Goal: Information Seeking & Learning: Learn about a topic

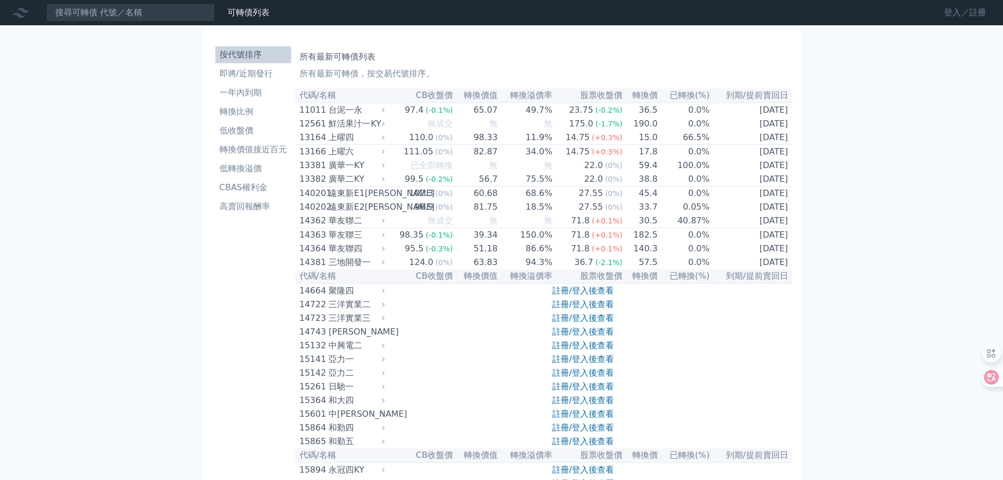
click at [954, 14] on link "登入／註冊" at bounding box center [964, 12] width 59 height 17
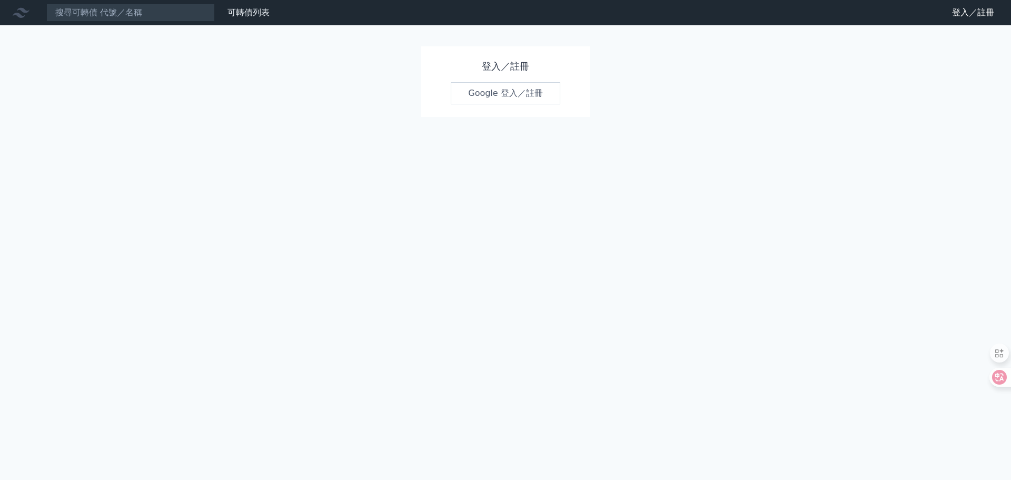
click at [507, 92] on link "Google 登入／註冊" at bounding box center [505, 93] width 109 height 22
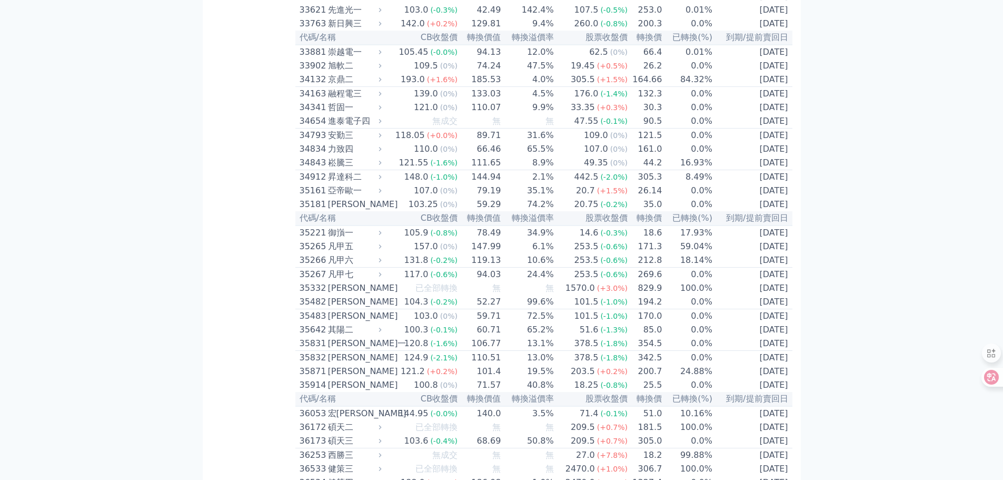
scroll to position [1922, 0]
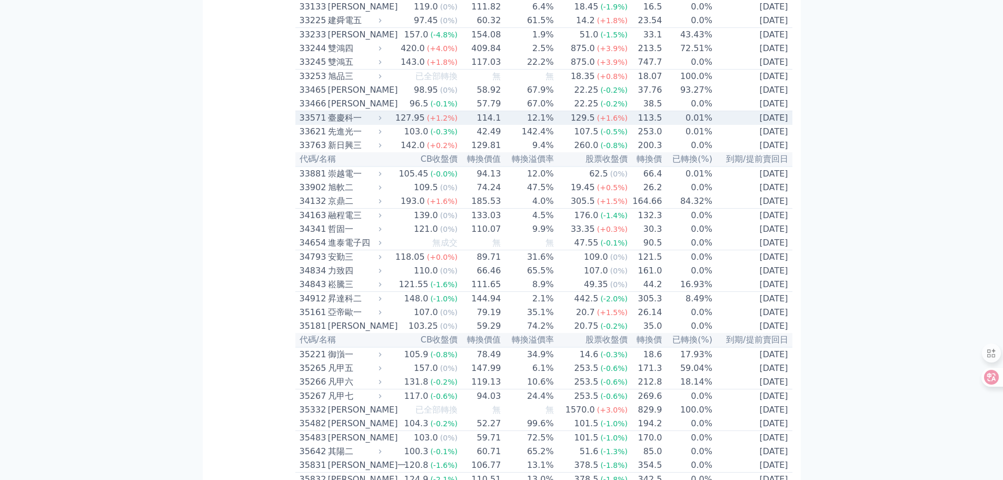
click at [311, 124] on div "33571" at bounding box center [313, 118] width 26 height 13
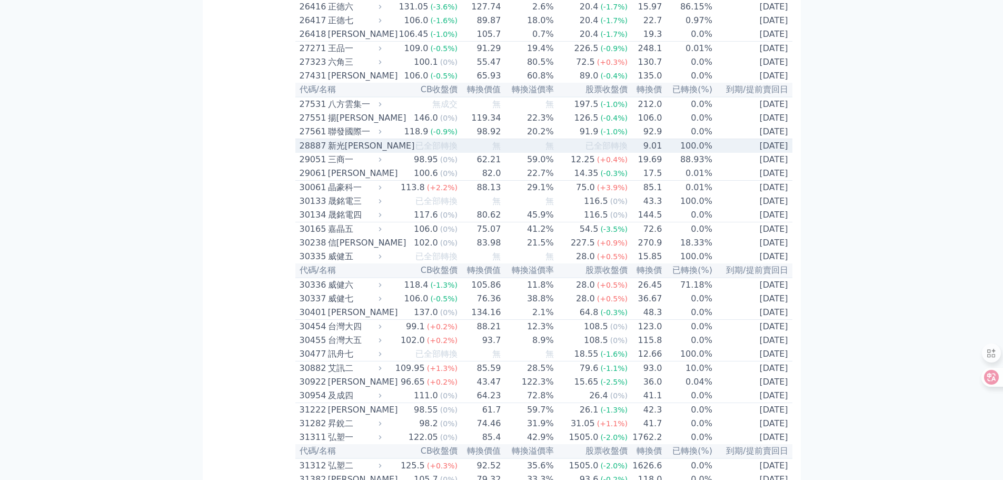
scroll to position [1133, 0]
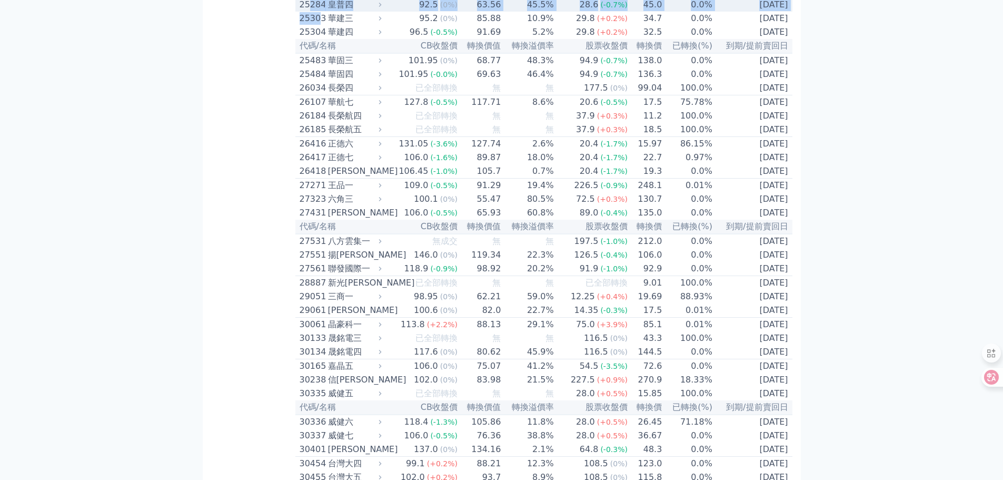
drag, startPoint x: 310, startPoint y: 82, endPoint x: 357, endPoint y: 139, distance: 73.7
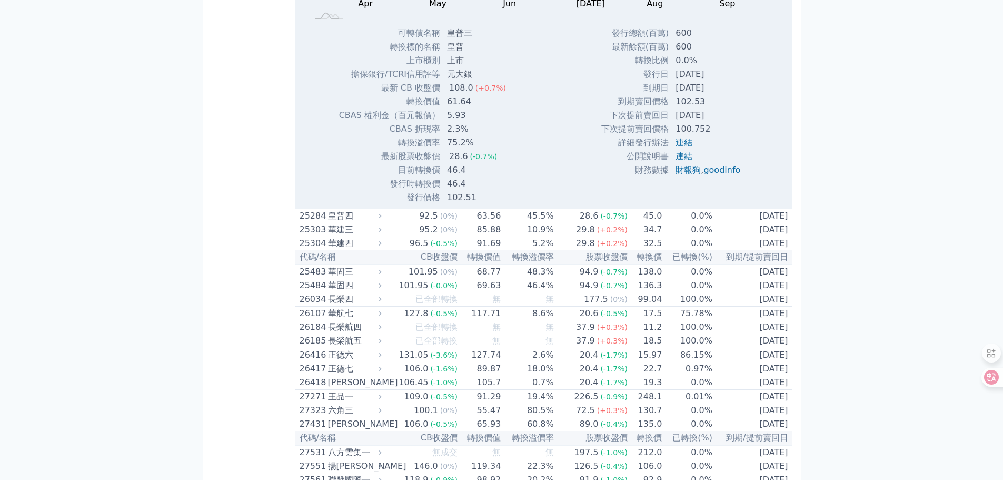
scroll to position [1291, 0]
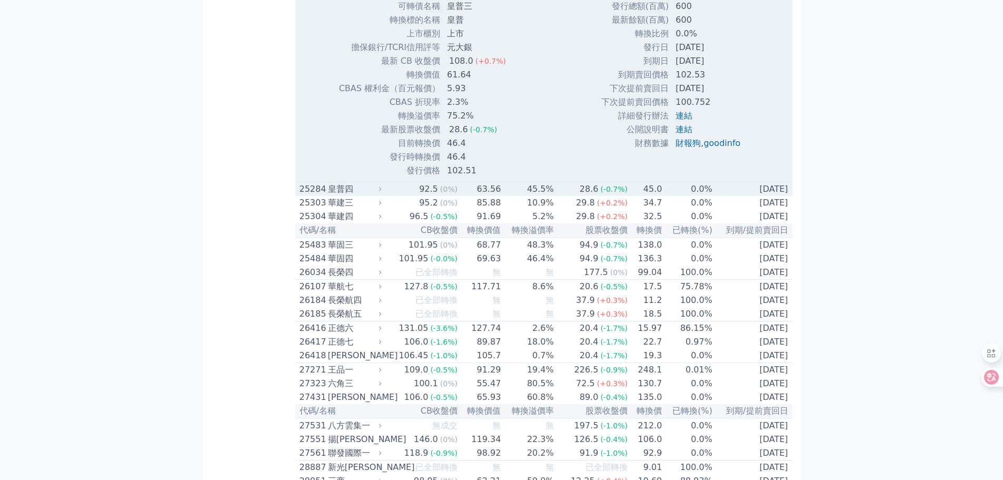
click at [306, 195] on div "25284" at bounding box center [313, 189] width 26 height 13
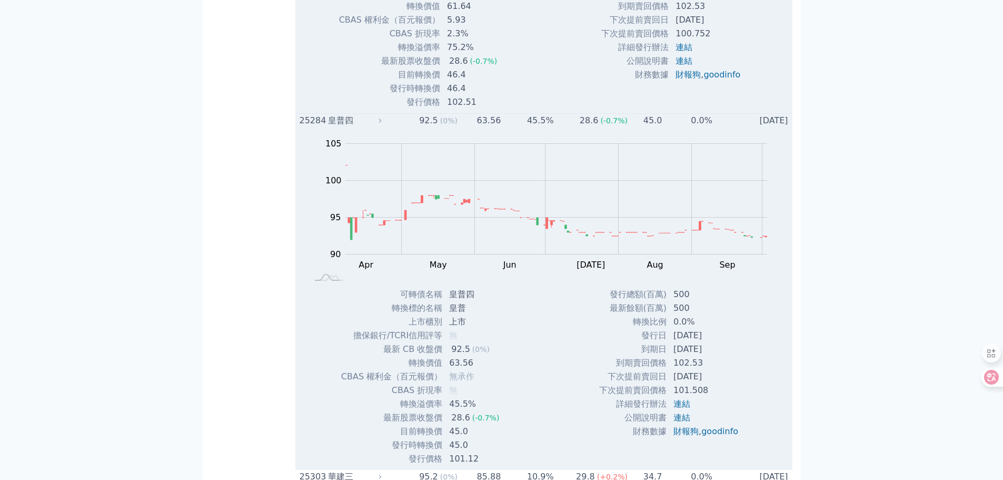
scroll to position [1343, 0]
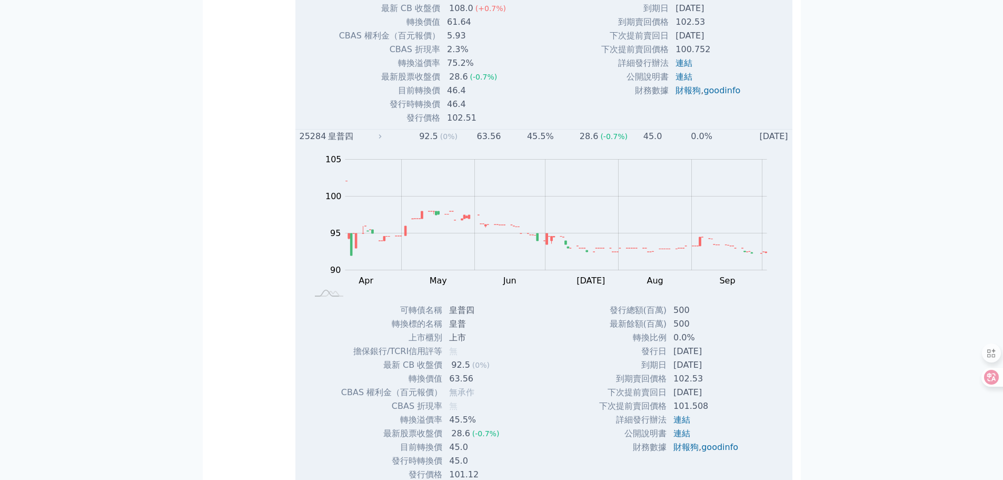
click at [305, 143] on div "25284" at bounding box center [313, 136] width 26 height 13
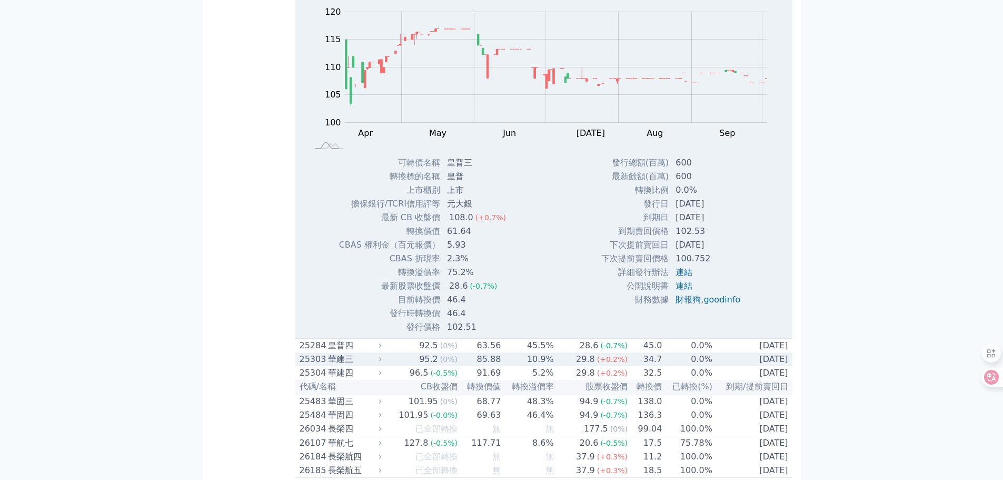
scroll to position [1133, 0]
